Goal: Task Accomplishment & Management: Use online tool/utility

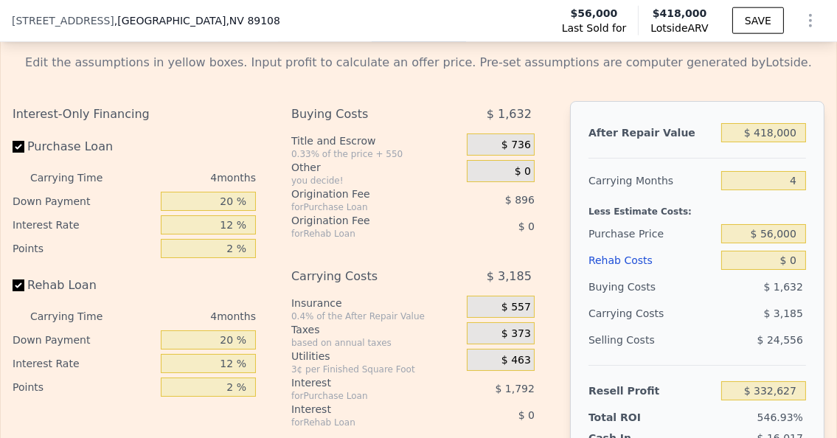
scroll to position [2218, 0]
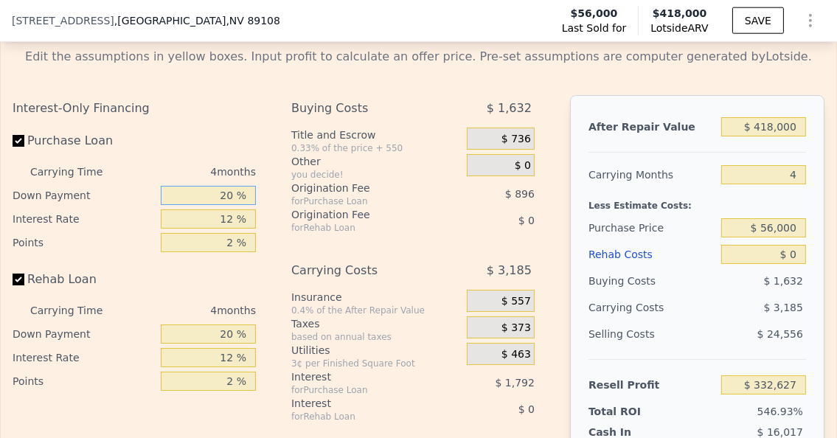
click at [235, 205] on input "20 %" at bounding box center [208, 195] width 95 height 19
click at [219, 156] on div "Purchase Loan" at bounding box center [134, 144] width 243 height 32
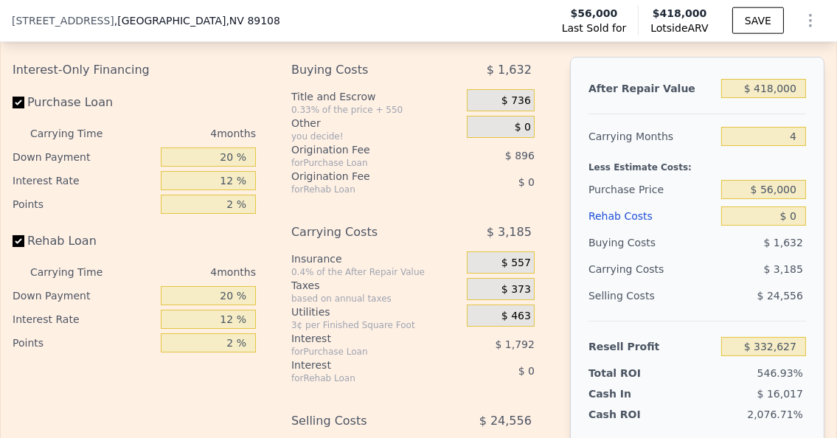
scroll to position [2256, 0]
click at [772, 200] on input "$ 56,000" at bounding box center [763, 190] width 85 height 19
type input "$ 272,071"
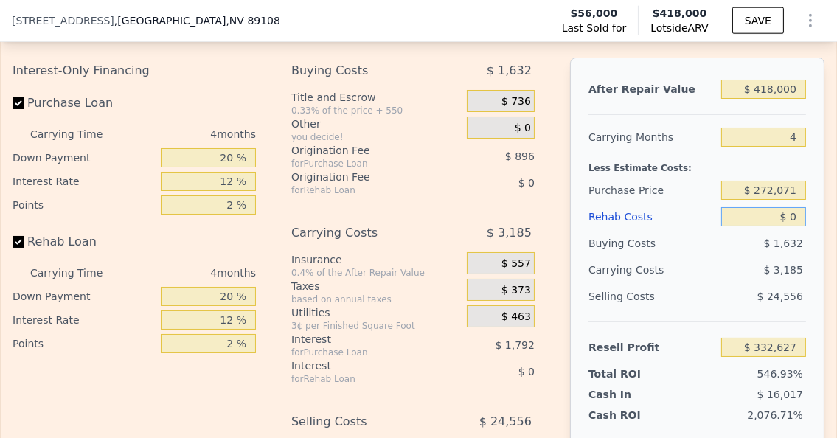
click at [774, 226] on input "$ 0" at bounding box center [763, 216] width 85 height 19
type input "$ 105,463"
click at [783, 226] on input "$ 0" at bounding box center [763, 216] width 85 height 19
type input "$ 6"
type input "$ 105,457"
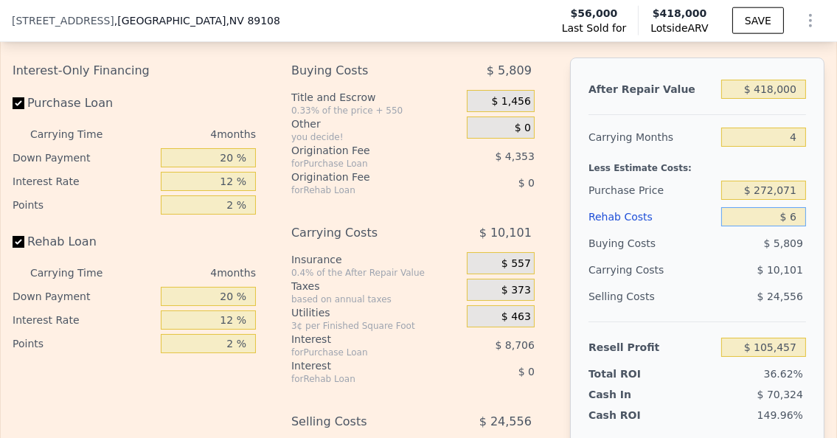
type input "$ 60"
type input "$ 105,402"
type input "$ 60,000"
type input "$ 42,583"
type input "$ 60,000"
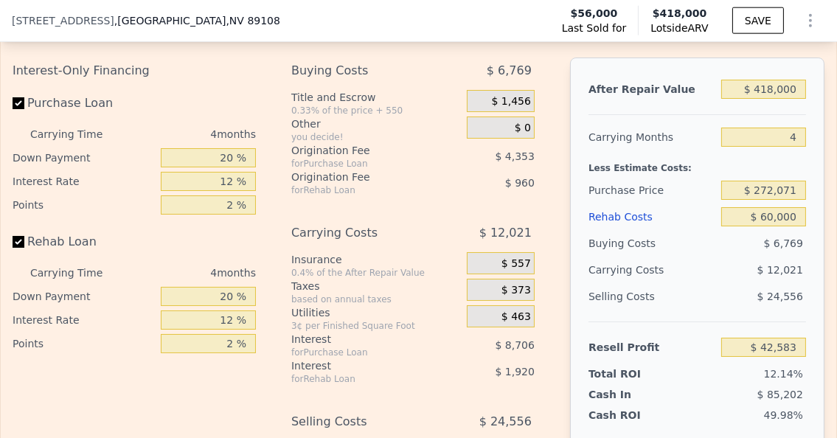
click at [680, 144] on div "Carrying Months" at bounding box center [651, 137] width 127 height 27
click at [764, 99] on input "$ 418,000" at bounding box center [763, 89] width 85 height 19
type input "$ 41,000"
type input "-$ 312,264"
type input "$ 4,000"
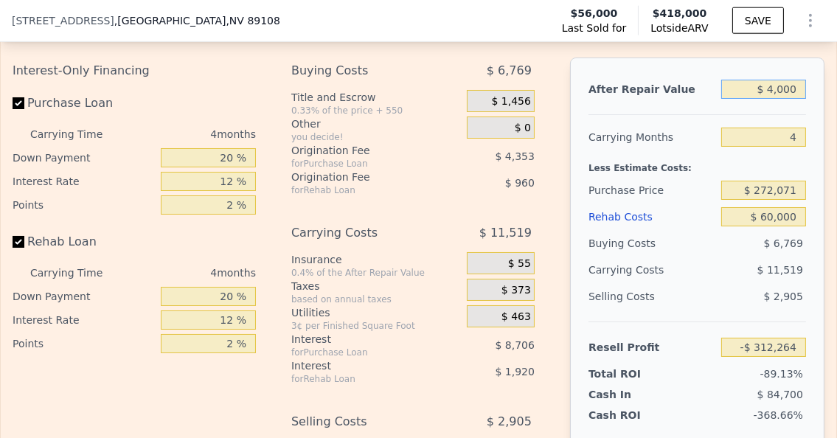
type input "-$ 347,088"
type input "$ 420,000"
type input "$ 44,465"
type input "$ 420,000"
click at [693, 150] on div "Carrying Months" at bounding box center [651, 137] width 127 height 27
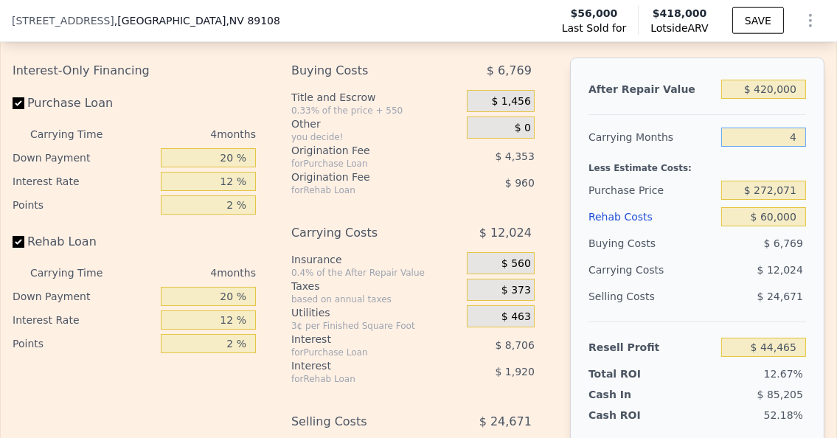
click at [778, 147] on input "4" at bounding box center [763, 137] width 85 height 19
type input "6"
type input "$ 38,452"
type input "6"
click at [677, 150] on div "Carrying Months" at bounding box center [651, 137] width 127 height 27
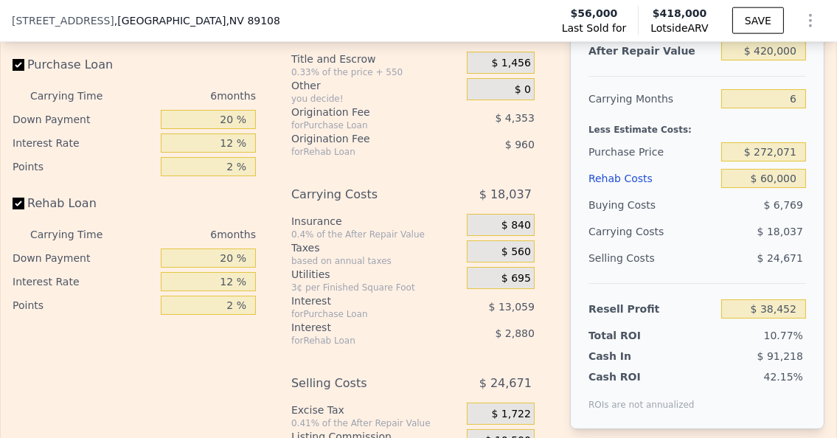
scroll to position [2293, 0]
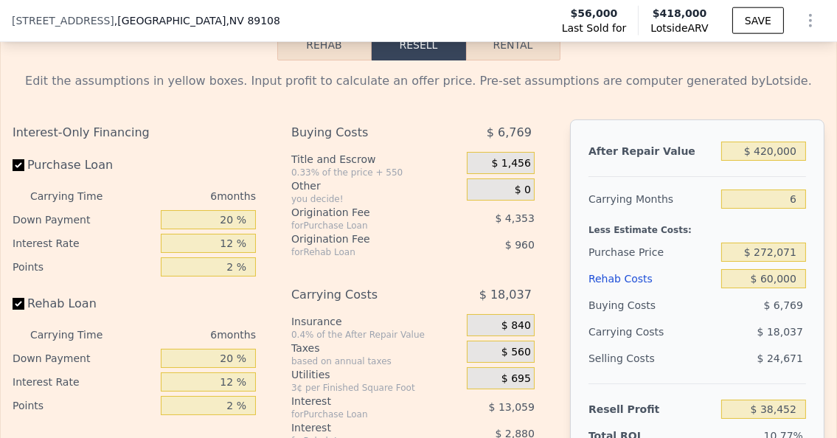
type input "$ 418,000"
type input "4"
type input "$ 0"
type input "$ 332,627"
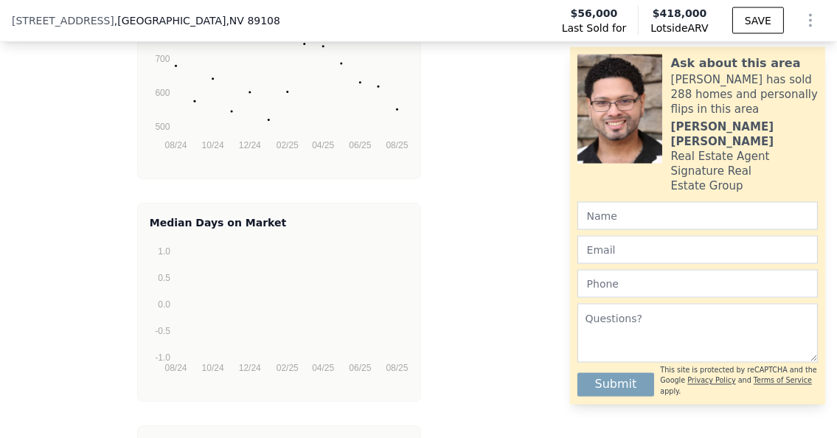
scroll to position [3165, 0]
